Goal: Find contact information: Find contact information

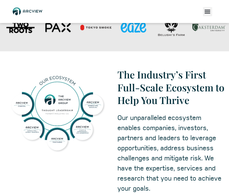
scroll to position [229, 0]
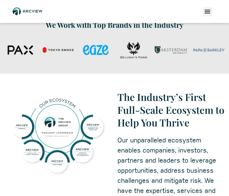
click at [211, 13] on icon "Menu Toggle" at bounding box center [207, 11] width 6 height 6
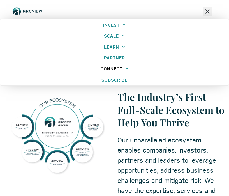
click at [126, 68] on icon at bounding box center [127, 69] width 3 height 2
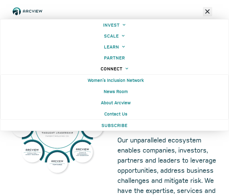
click at [126, 70] on span at bounding box center [126, 68] width 6 height 9
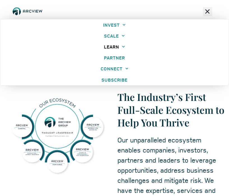
click at [125, 48] on icon at bounding box center [123, 46] width 3 height 3
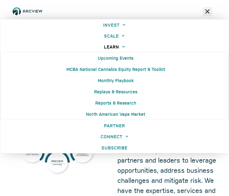
click at [125, 48] on icon at bounding box center [123, 46] width 3 height 3
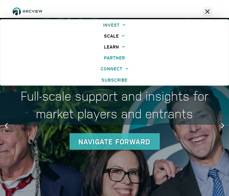
scroll to position [0, 0]
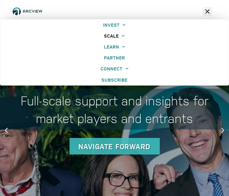
click at [125, 39] on span at bounding box center [122, 35] width 6 height 9
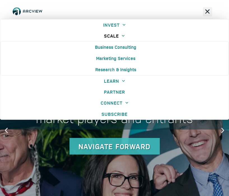
click at [125, 39] on span at bounding box center [122, 35] width 6 height 9
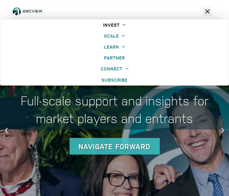
click at [125, 23] on span at bounding box center [123, 24] width 6 height 9
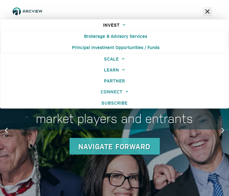
click at [125, 23] on span at bounding box center [123, 24] width 6 height 9
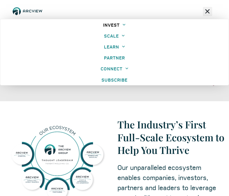
scroll to position [223, 0]
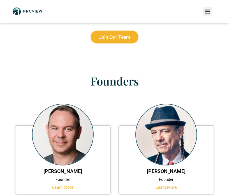
scroll to position [544, 0]
